Goal: Task Accomplishment & Management: Use online tool/utility

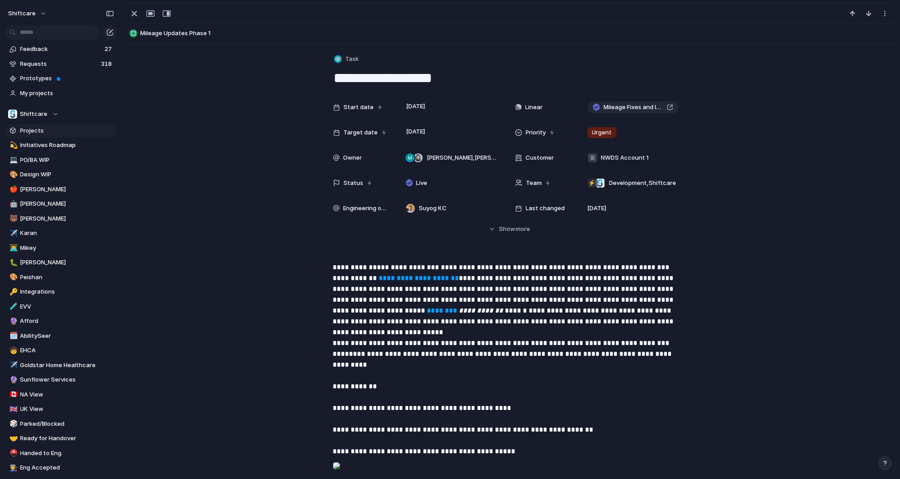
click at [32, 132] on span "Projects" at bounding box center [67, 130] width 94 height 9
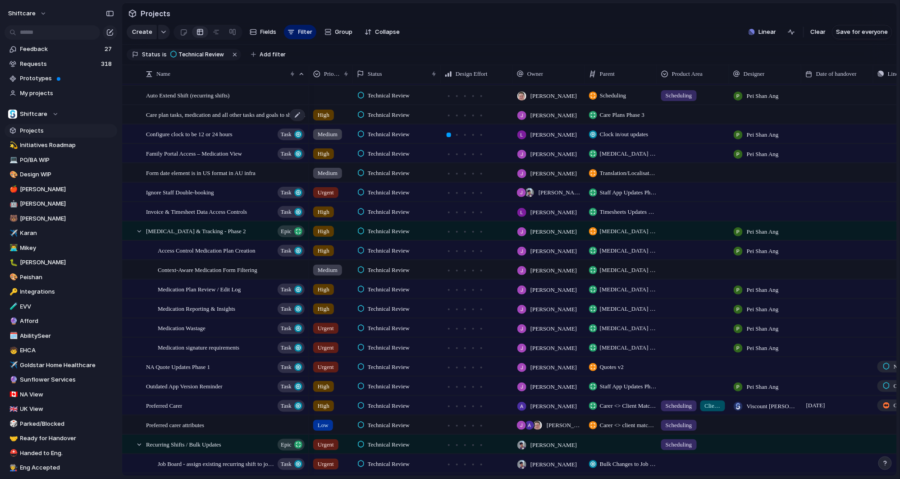
scroll to position [154, 0]
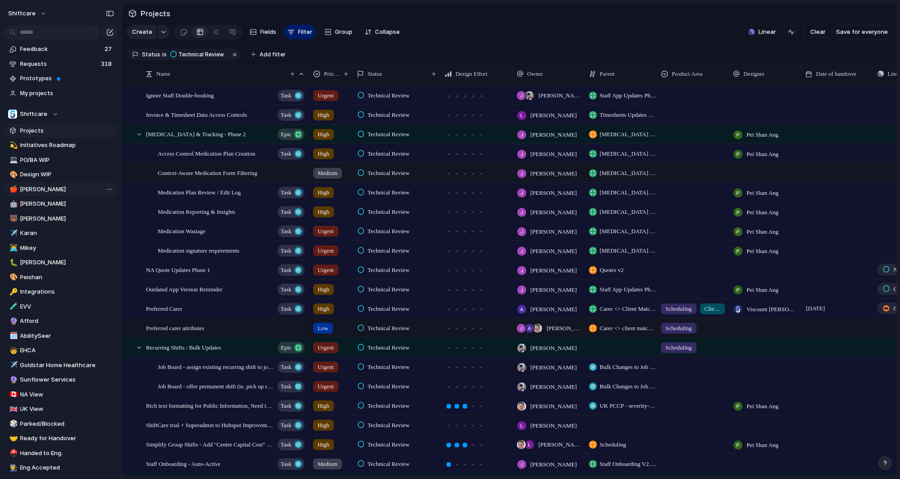
click at [36, 187] on span "[PERSON_NAME]" at bounding box center [67, 189] width 94 height 9
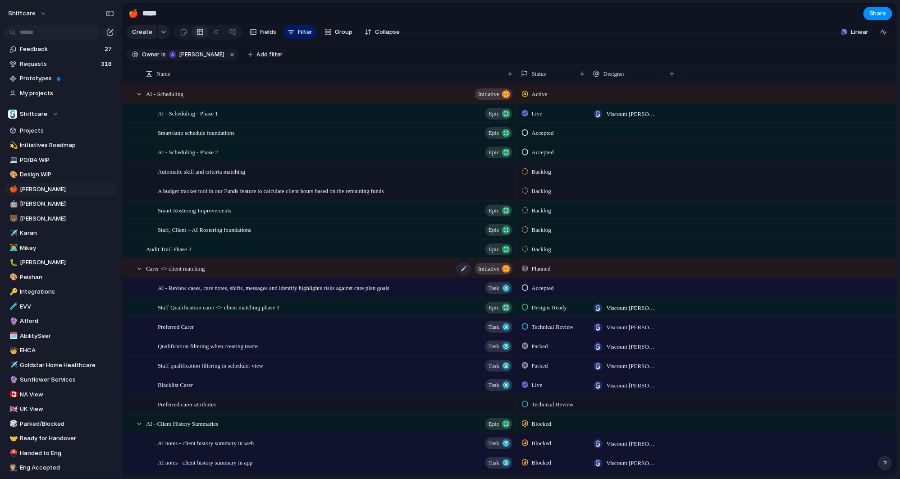
click at [192, 273] on span "Carer <> client matching" at bounding box center [175, 268] width 59 height 10
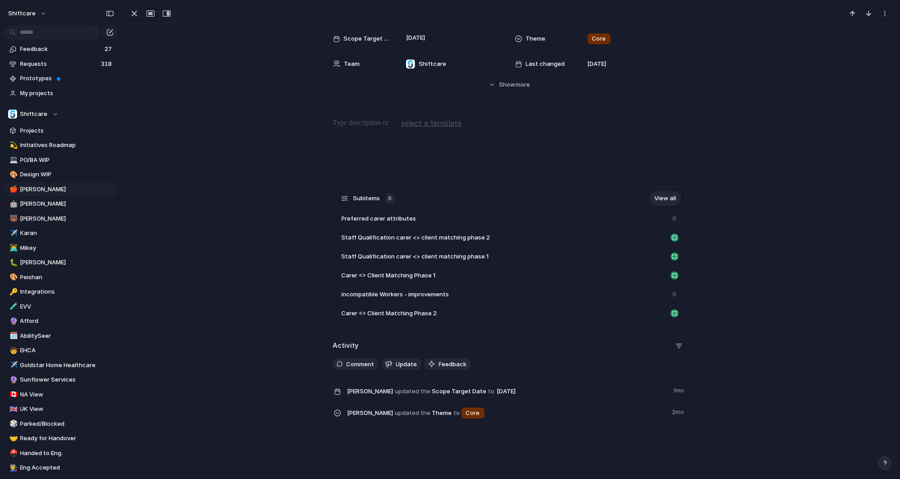
scroll to position [87, 0]
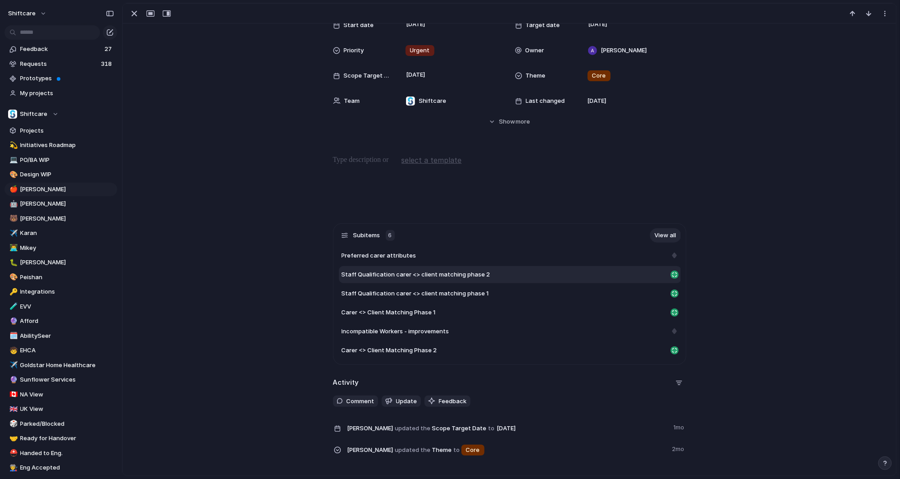
click at [371, 275] on span "Staff Qualification carer <> client matching phase 2" at bounding box center [416, 274] width 149 height 9
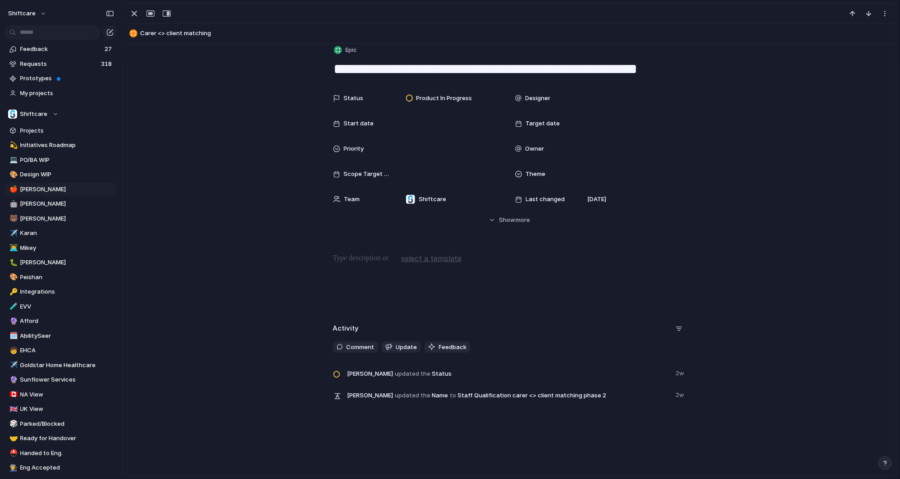
scroll to position [9, 0]
type textarea "**********"
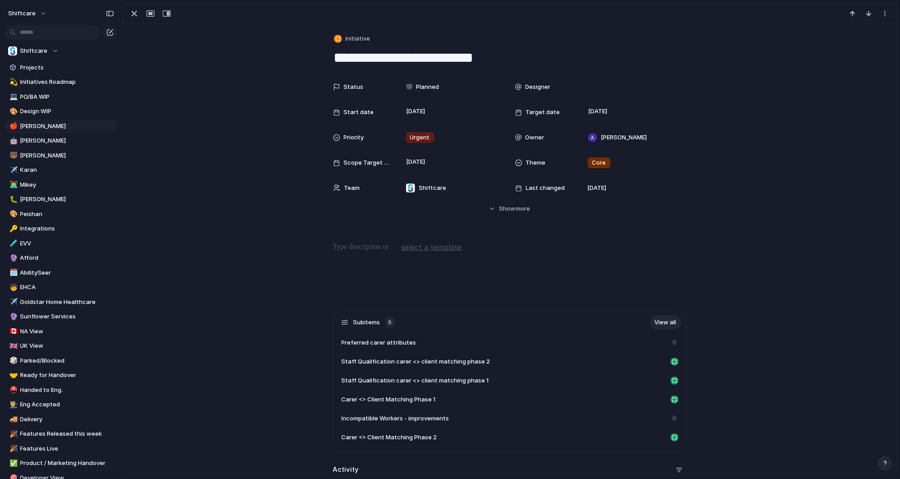
scroll to position [141, 0]
